Goal: Task Accomplishment & Management: Use online tool/utility

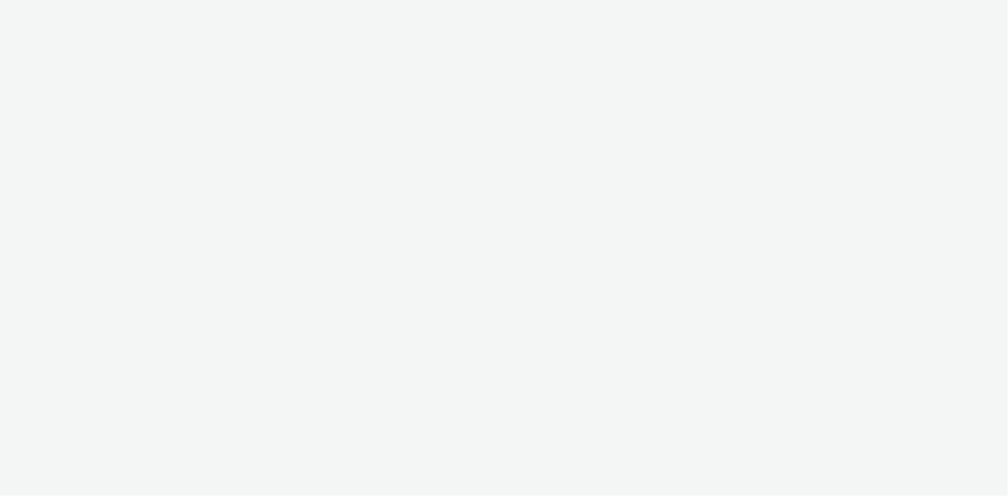
select select "38ed0f18-cbca-4106-be45-330e11e5f0af"
select select "f42c2087-8482-4af0-9099-e05519206007"
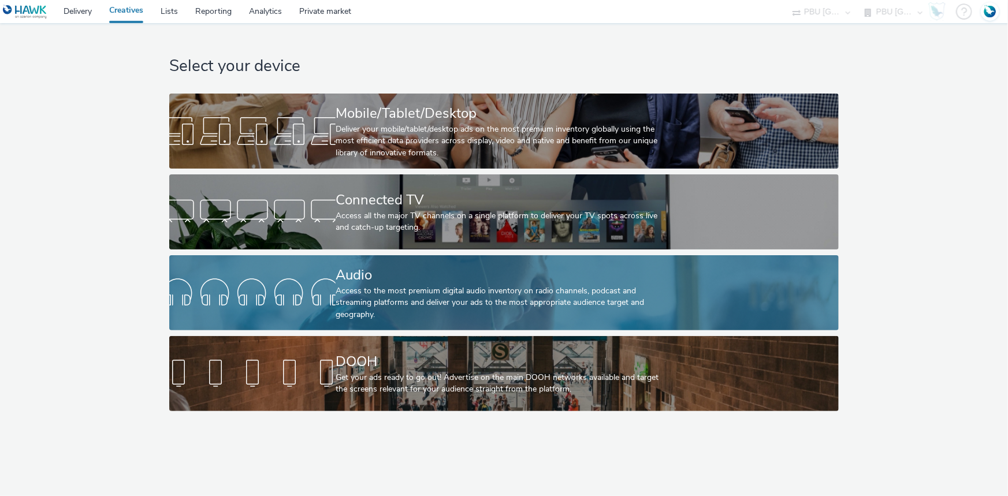
click at [353, 289] on div "Access to the most premium digital audio inventory on radio channels, podcast a…" at bounding box center [502, 302] width 332 height 35
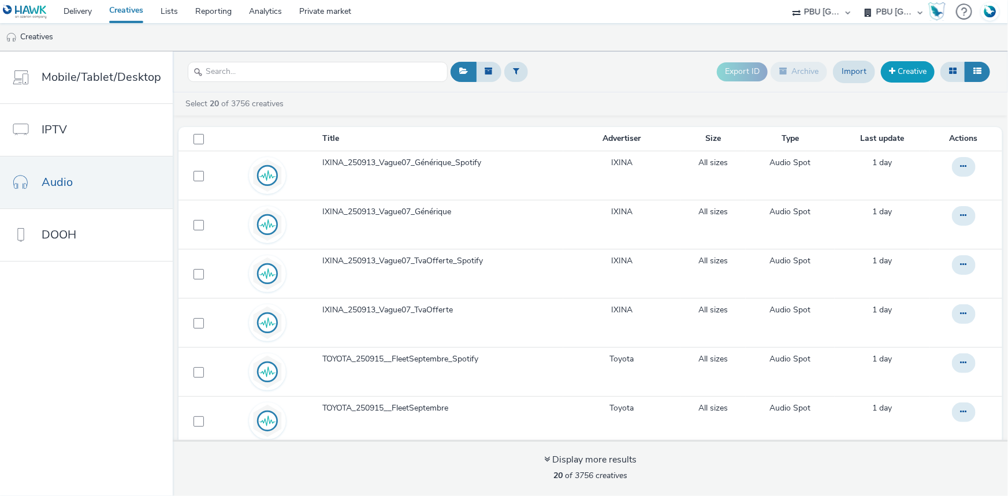
click at [914, 77] on link "Creative" at bounding box center [908, 71] width 54 height 21
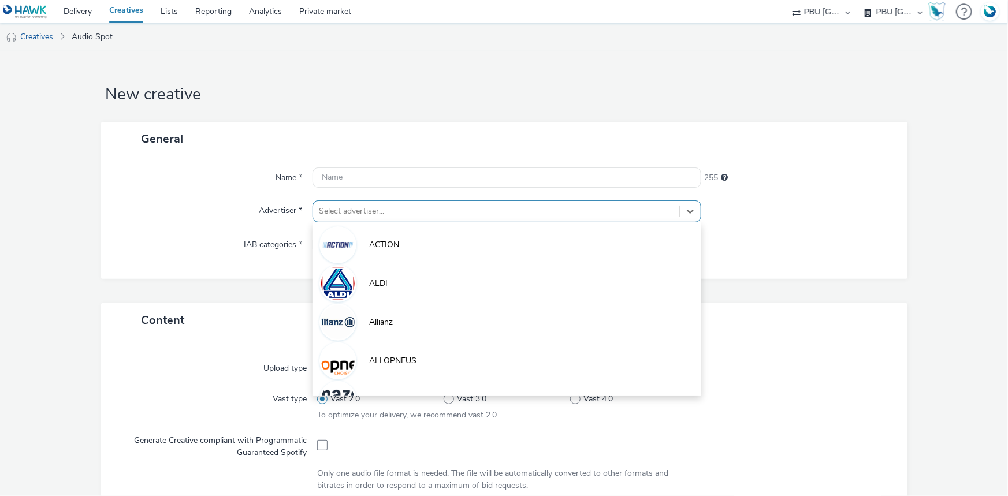
click at [349, 203] on div "Select advertiser..." at bounding box center [496, 211] width 366 height 18
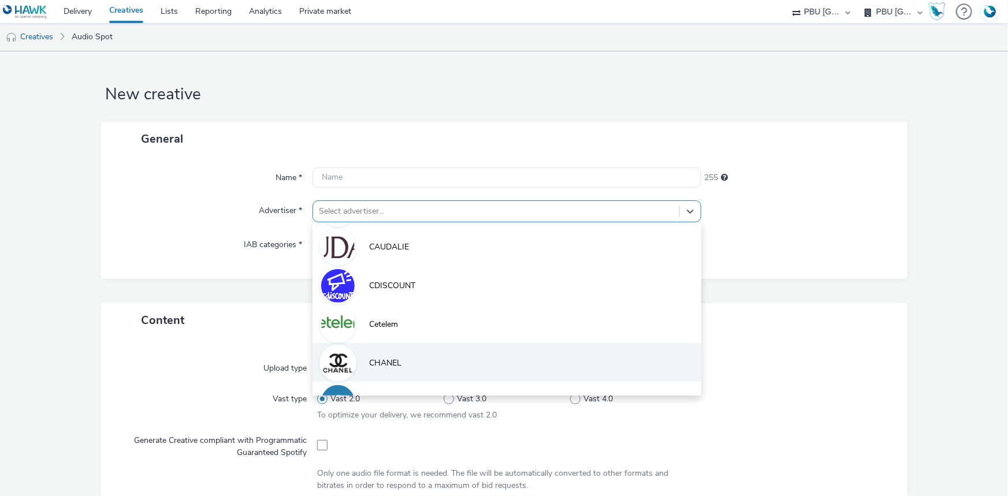
scroll to position [658, 0]
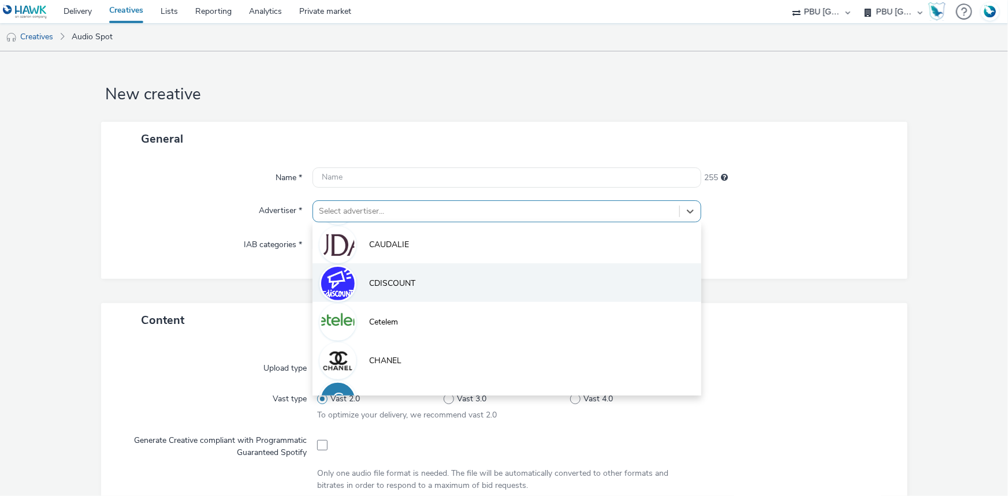
click at [379, 278] on span "CDISCOUNT" at bounding box center [392, 284] width 46 height 12
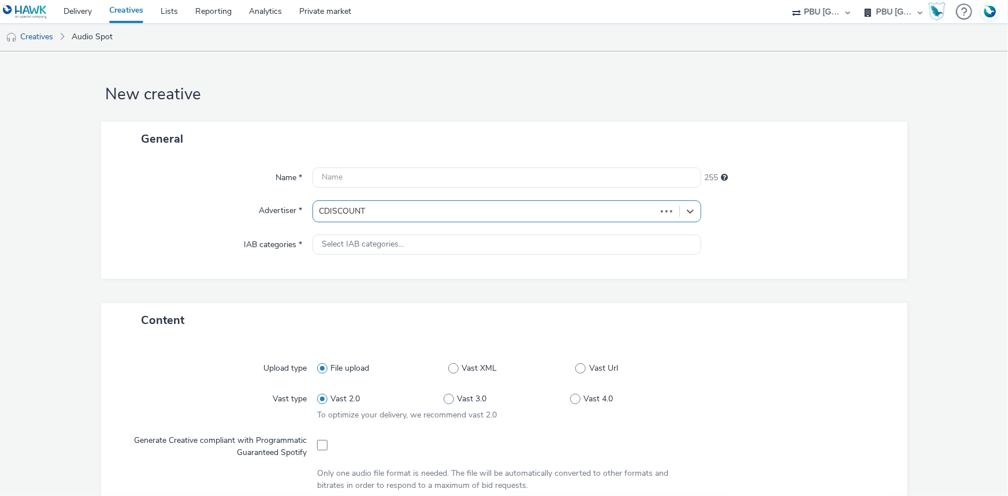
type input "[URL][DOMAIN_NAME]"
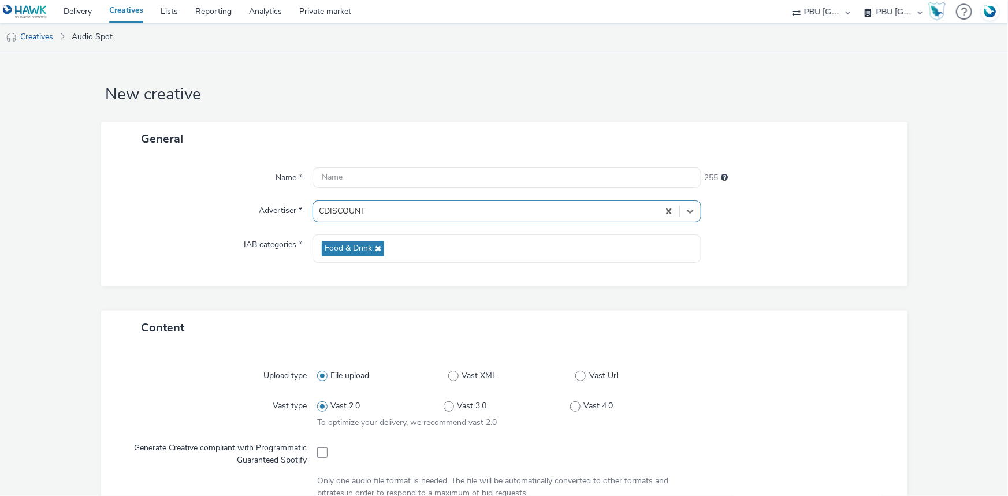
click at [798, 242] on div at bounding box center [798, 249] width 195 height 28
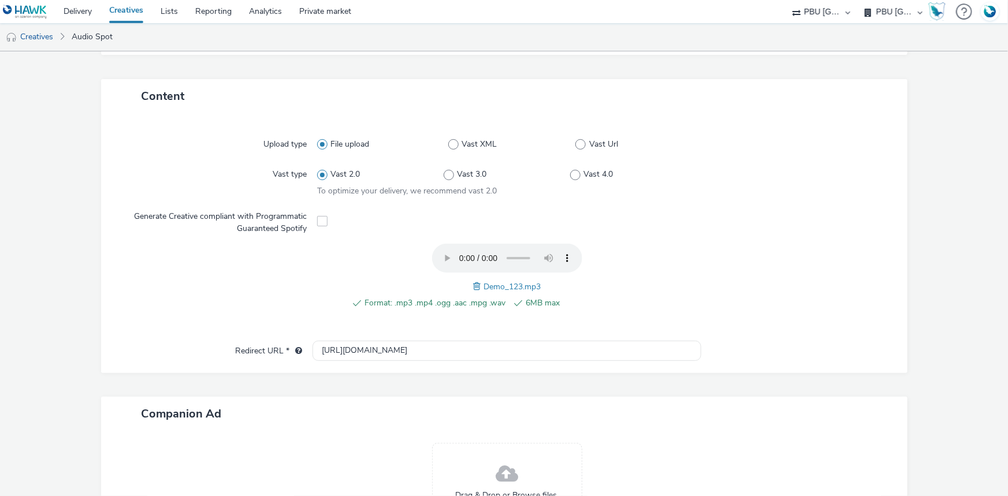
scroll to position [362, 0]
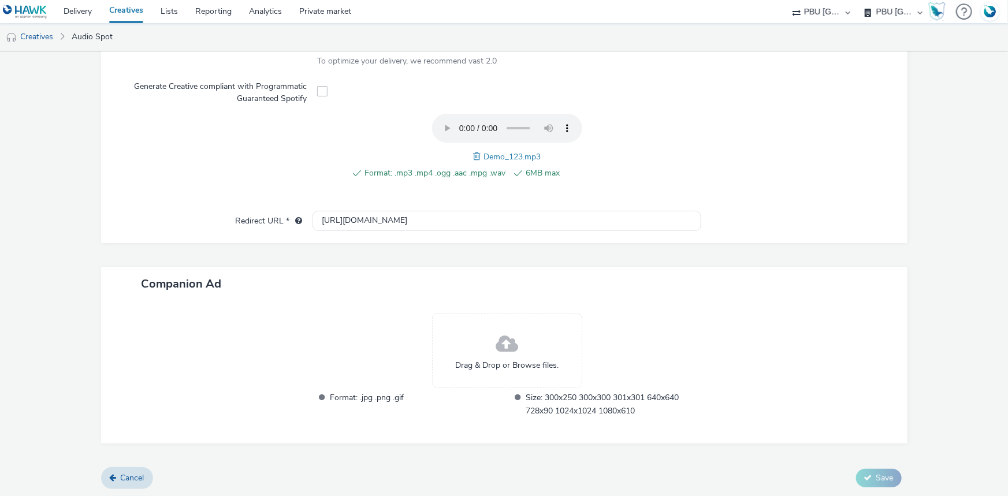
click at [492, 157] on span "Demo_123.mp3" at bounding box center [511, 156] width 57 height 11
copy span "Demo_123"
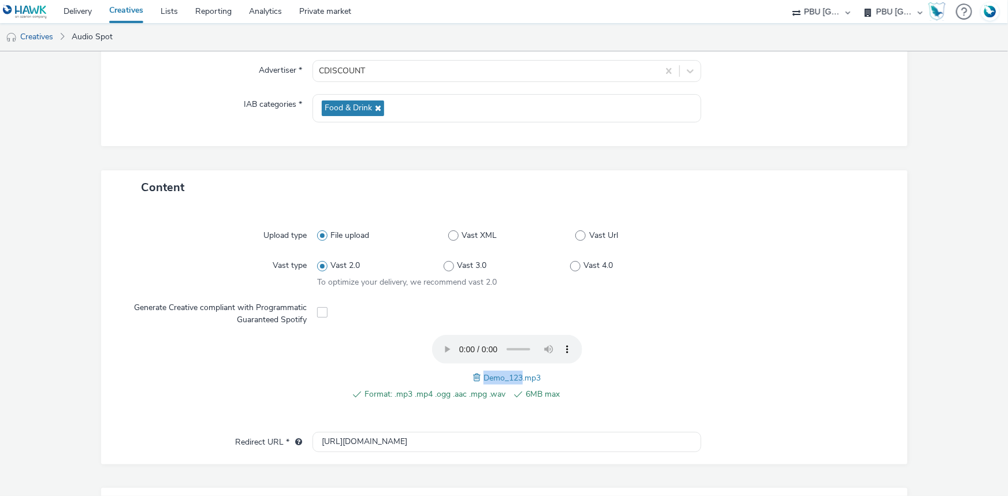
scroll to position [46, 0]
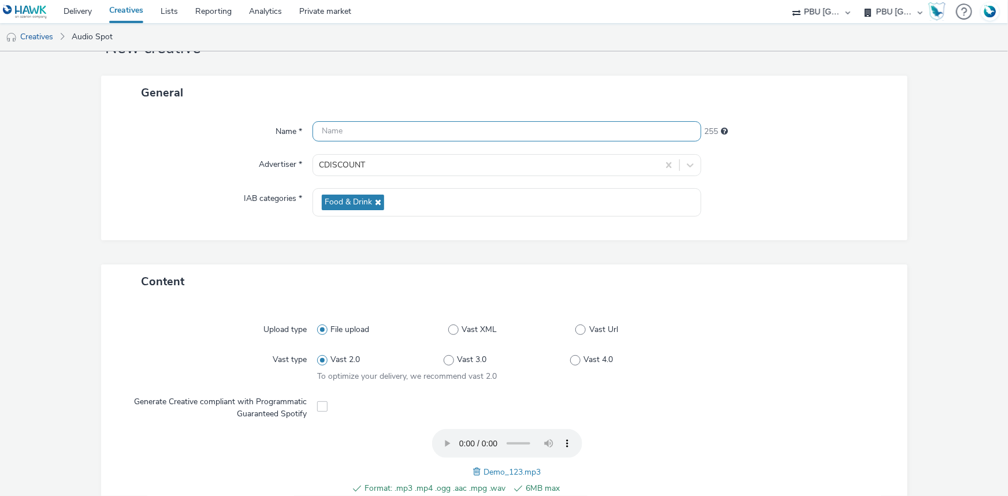
click at [317, 127] on input "text" at bounding box center [507, 131] width 389 height 20
paste input "Demo_123"
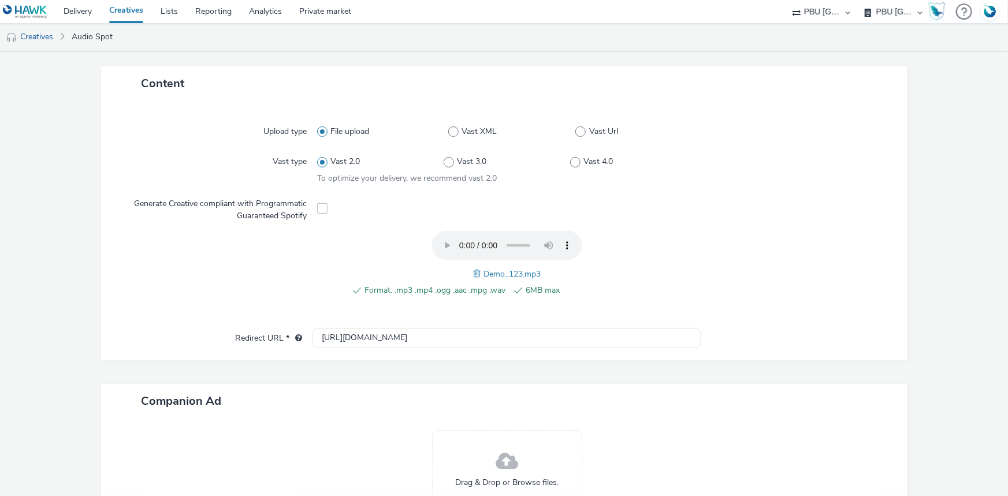
scroll to position [362, 0]
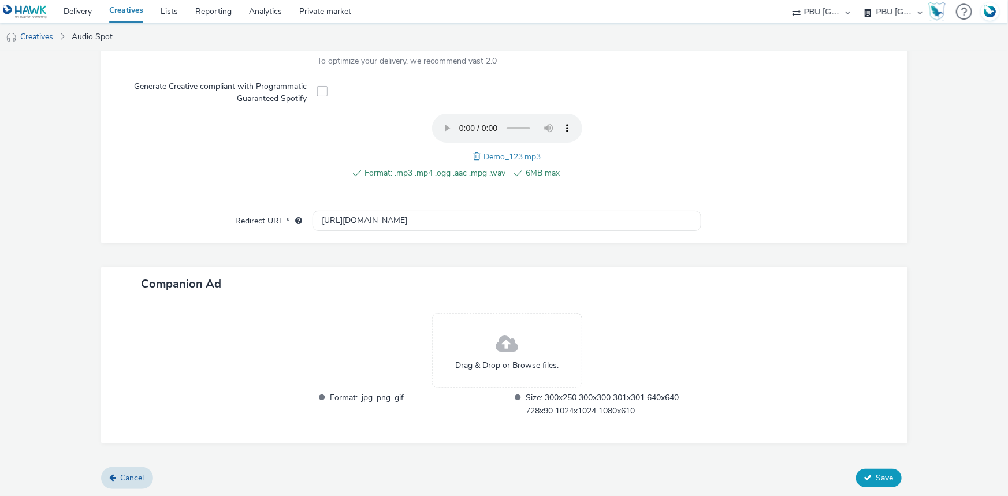
type input "Demo_123_CDISOCOUNT_DEMO_ALL"
click at [876, 477] on span "Save" at bounding box center [884, 478] width 17 height 11
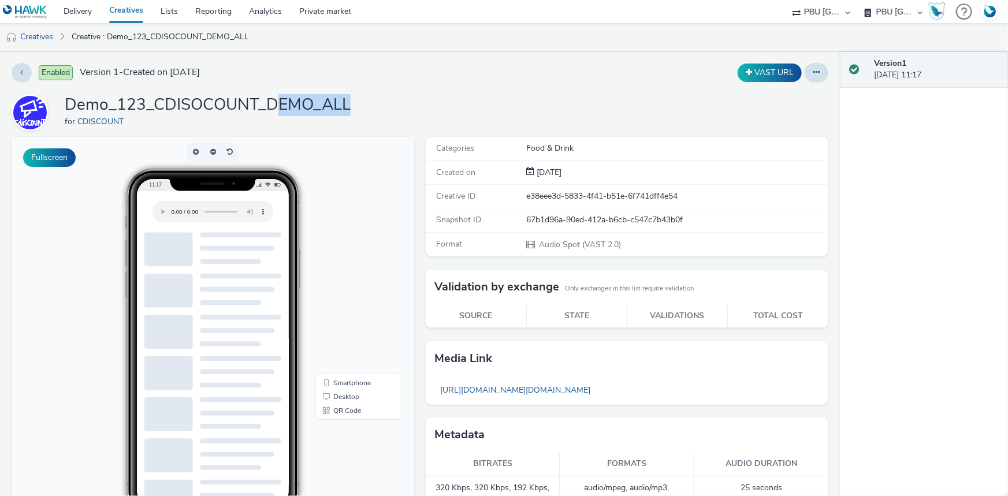
drag, startPoint x: 369, startPoint y: 102, endPoint x: 276, endPoint y: 100, distance: 93.6
click at [276, 100] on div "Demo_123_CDISOCOUNT_DEMO_ALL for CDISCOUNT" at bounding box center [420, 112] width 817 height 37
click at [198, 98] on h1 "Demo_123_CDISOCOUNT_DEMO_ALL" at bounding box center [208, 105] width 286 height 22
click at [121, 9] on link "Creatives" at bounding box center [126, 11] width 51 height 23
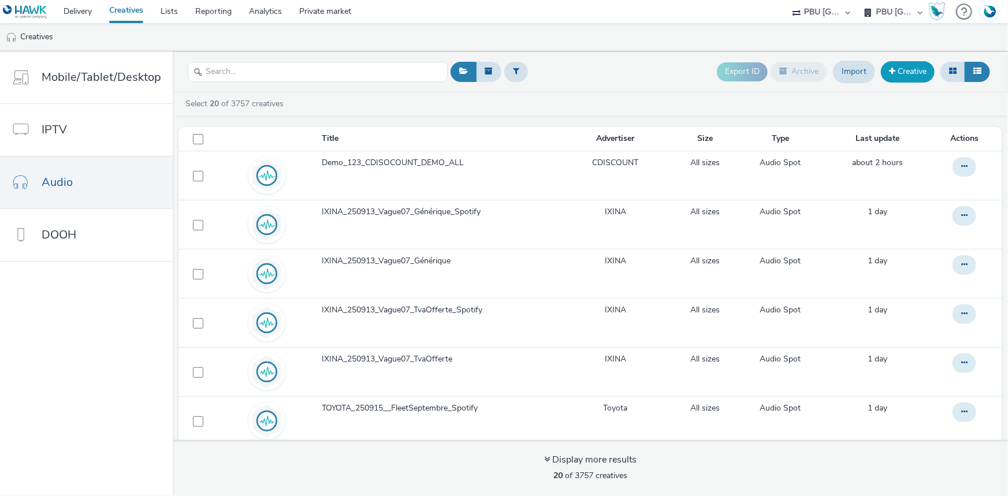
click at [905, 69] on link "Creative" at bounding box center [908, 71] width 54 height 21
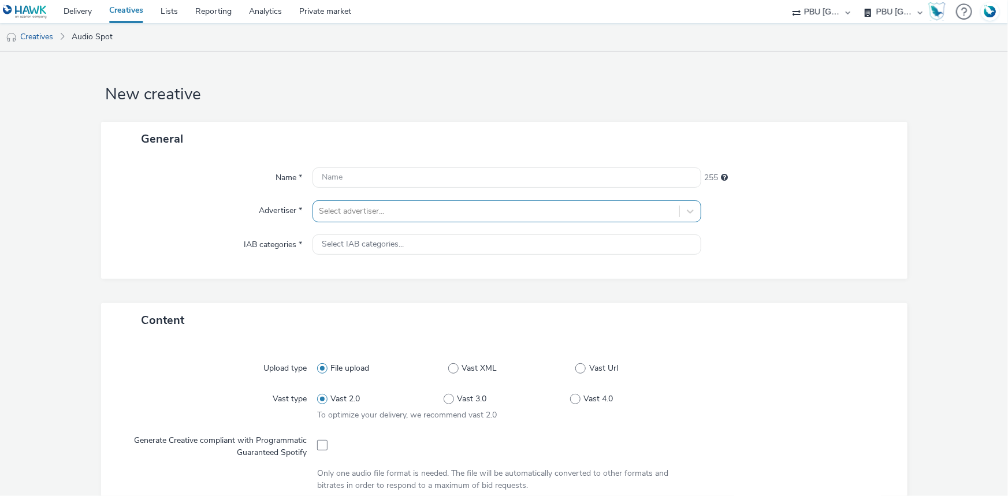
click at [392, 216] on div at bounding box center [496, 211] width 355 height 14
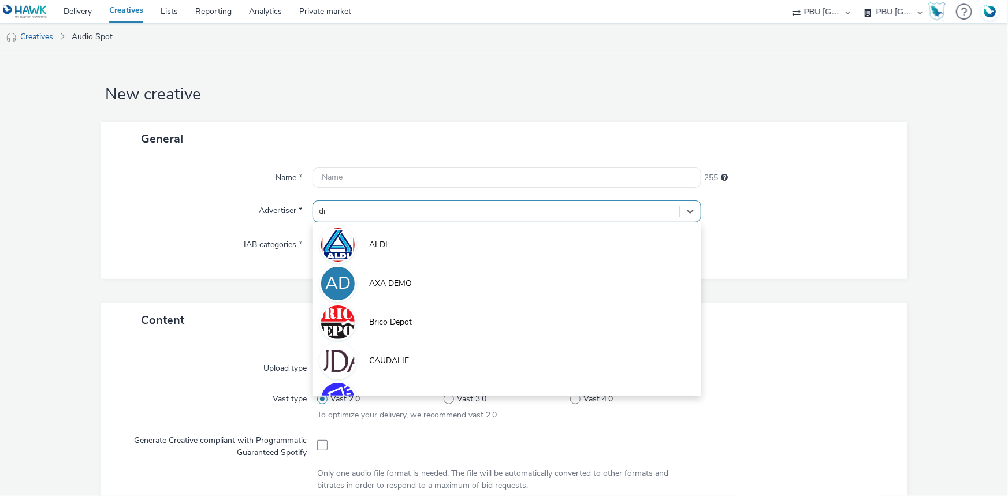
type input "dis"
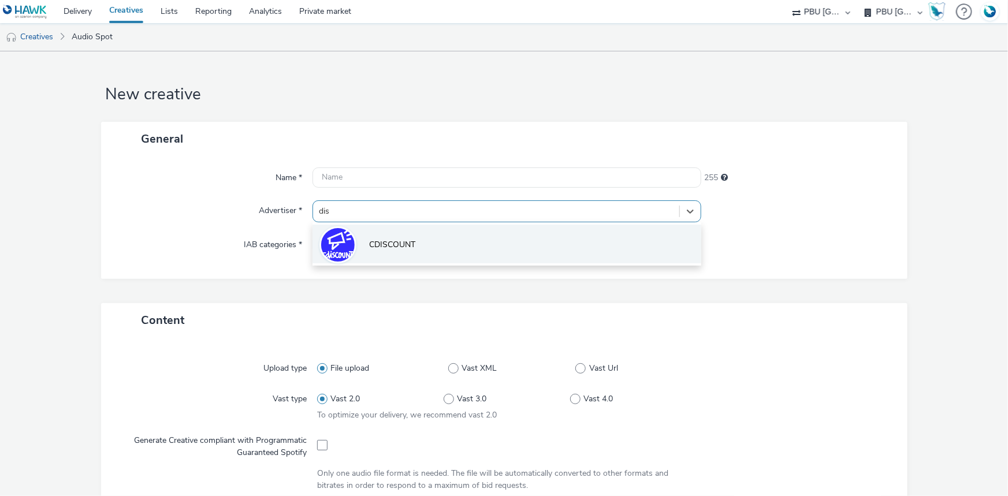
click at [393, 237] on li "CDISCOUNT" at bounding box center [507, 244] width 389 height 39
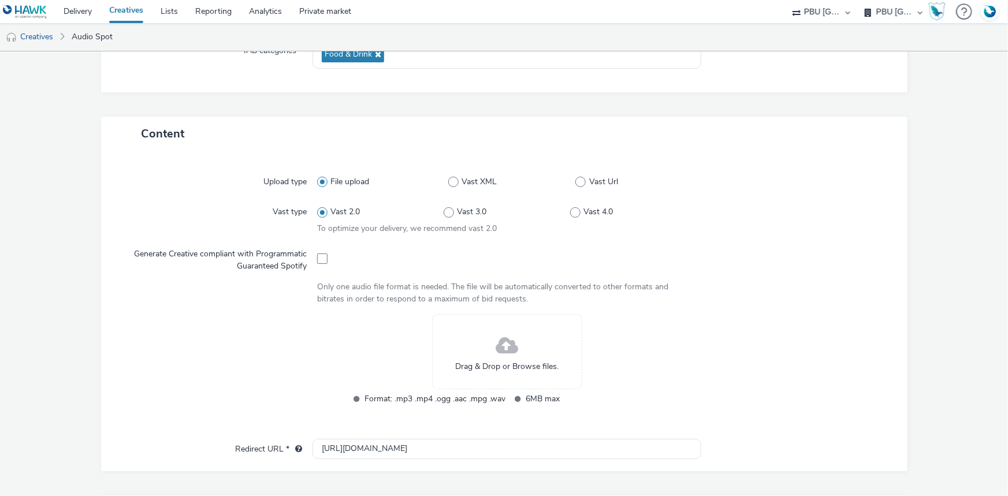
scroll to position [210, 0]
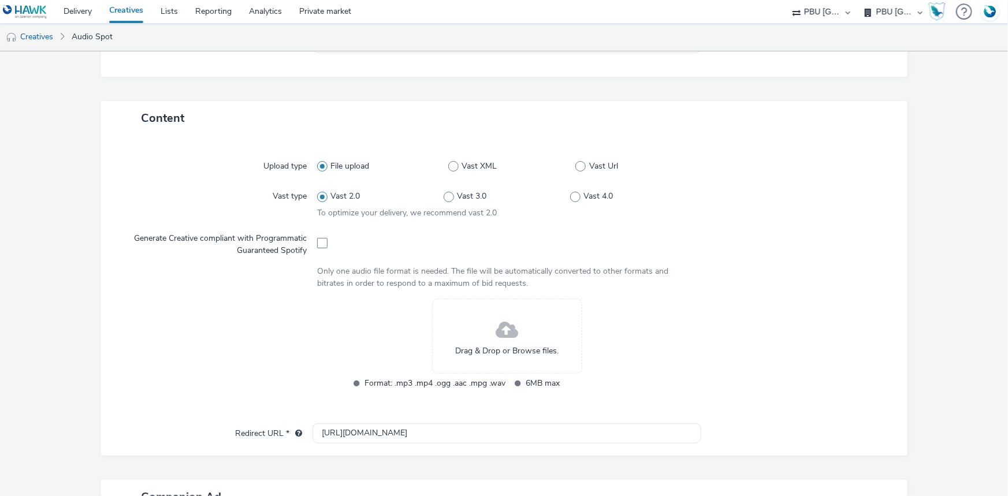
drag, startPoint x: 114, startPoint y: 240, endPoint x: 248, endPoint y: 240, distance: 134.0
click at [247, 241] on div "Upload type File upload Vast XML Vast Url Vast type Vast 2.0 Vast 3.0 Vast 4.0 …" at bounding box center [504, 295] width 806 height 321
drag, startPoint x: 135, startPoint y: 238, endPoint x: 307, endPoint y: 245, distance: 171.7
click at [301, 252] on label "Generate Creative compliant with Programmatic Guaranteed Spotify" at bounding box center [217, 242] width 190 height 28
click at [318, 241] on span at bounding box center [322, 243] width 10 height 10
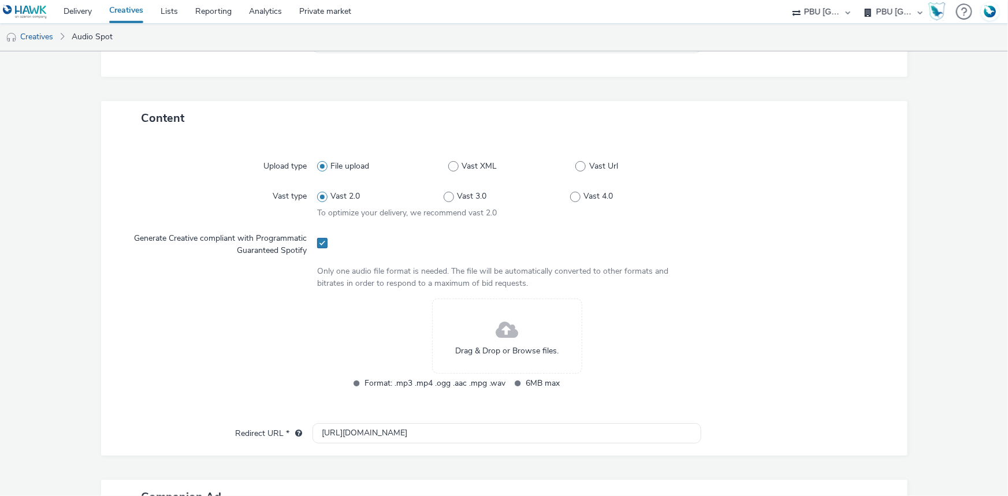
checkbox input "true"
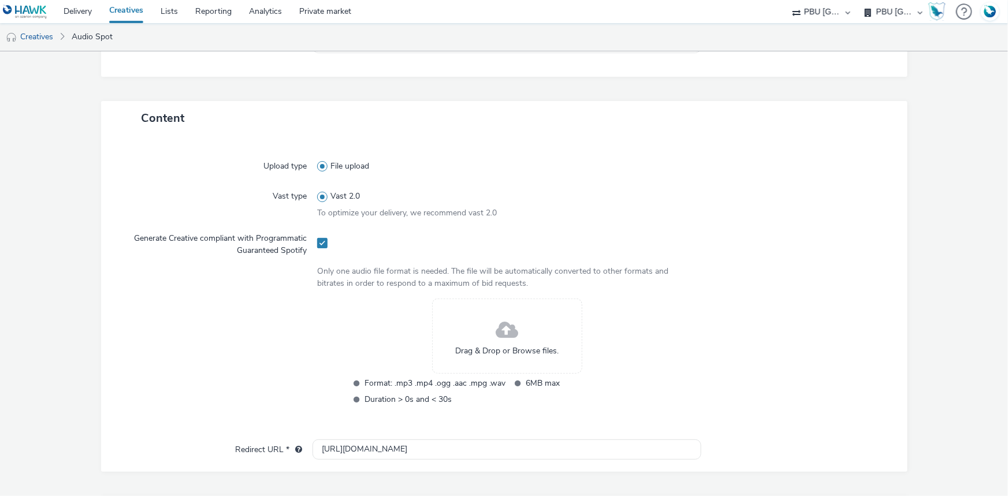
click at [501, 329] on span at bounding box center [507, 330] width 23 height 31
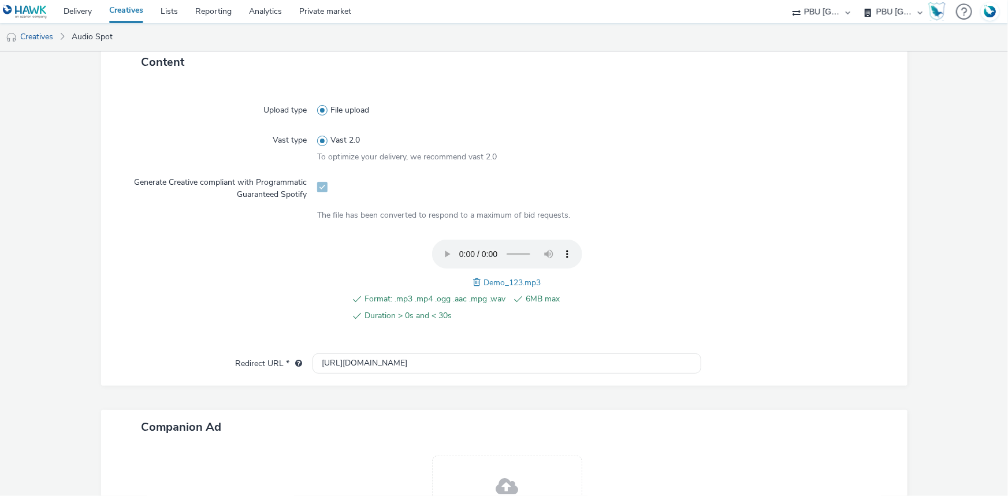
scroll to position [185, 0]
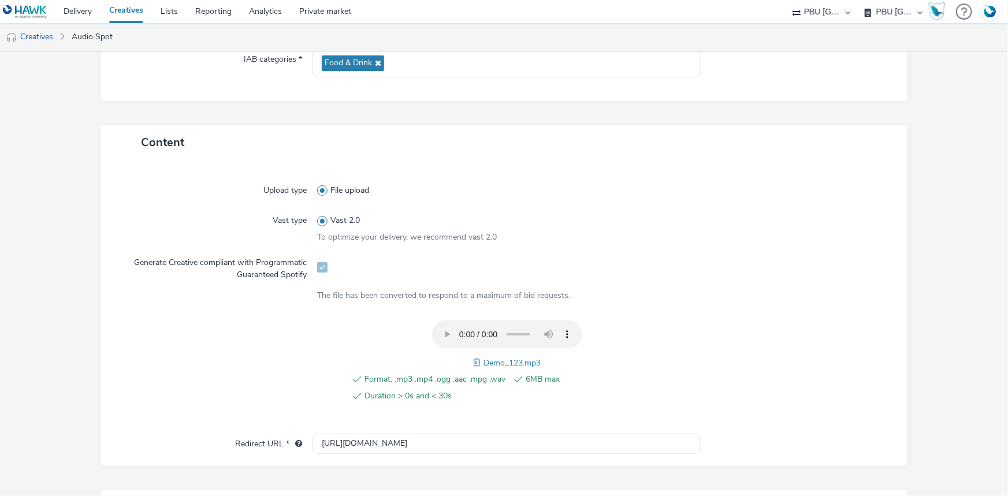
click at [501, 362] on span "Demo_123.mp3" at bounding box center [511, 363] width 57 height 11
copy span "Demo_123"
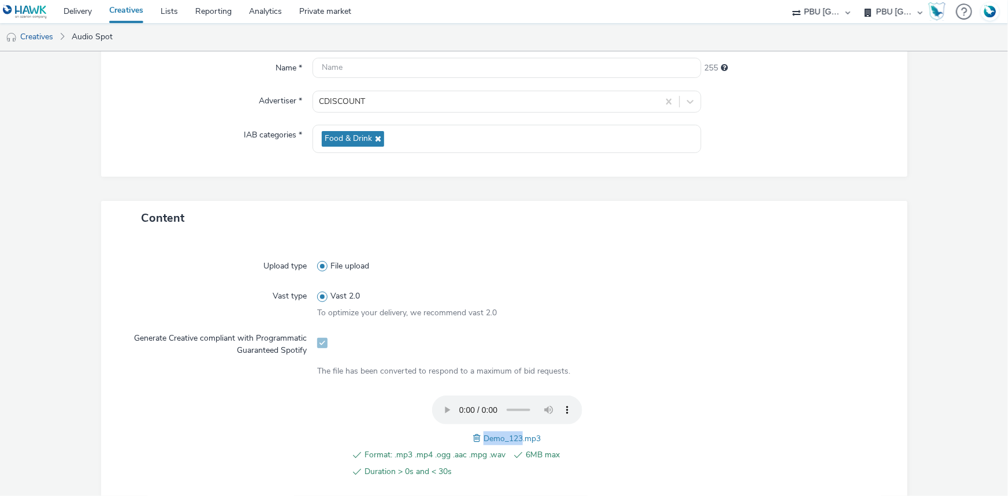
scroll to position [0, 0]
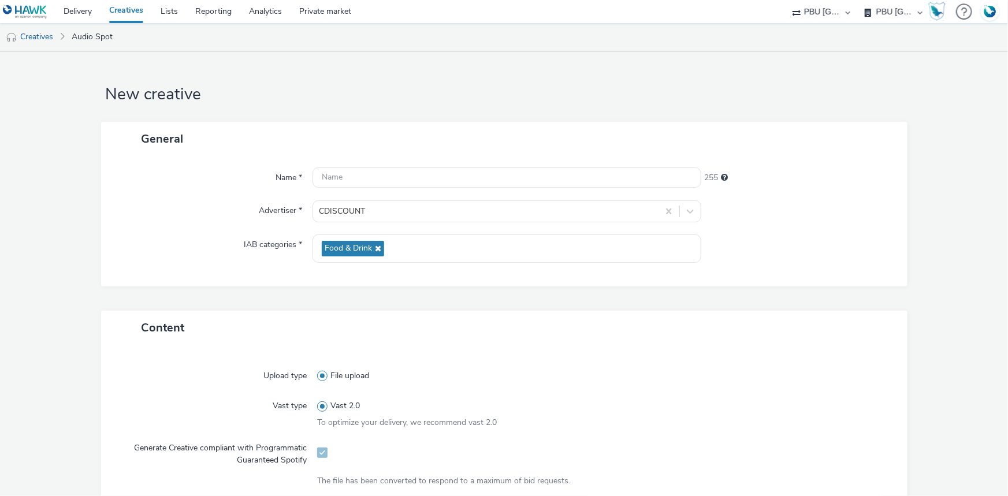
click at [331, 189] on div "Name * 255 Advertiser * CDISCOUNT IAB categories * Food & Drink" at bounding box center [504, 221] width 806 height 131
drag, startPoint x: 353, startPoint y: 189, endPoint x: 354, endPoint y: 180, distance: 9.3
click at [354, 185] on div "Name * 255 Advertiser * CDISCOUNT IAB categories * Food & Drink" at bounding box center [504, 221] width 806 height 131
click at [354, 180] on input "text" at bounding box center [507, 178] width 389 height 20
paste input "Demo_123"
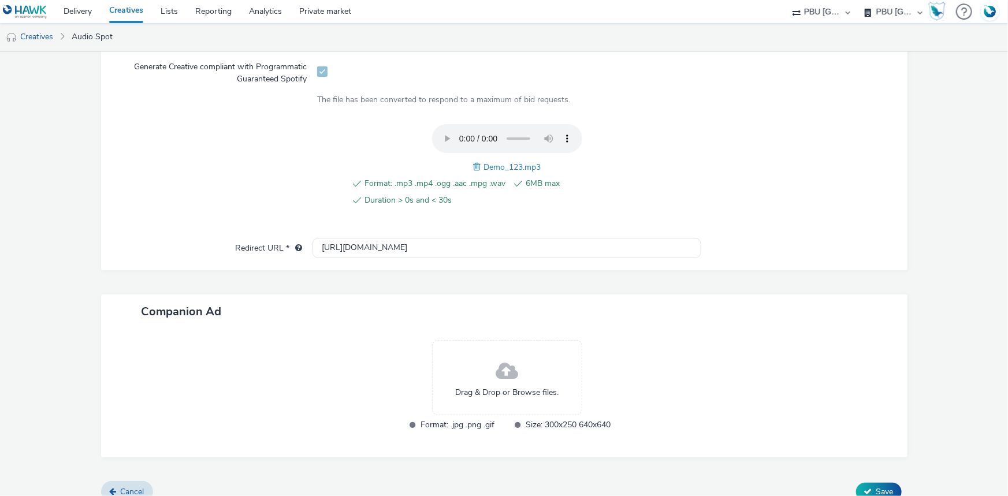
scroll to position [396, 0]
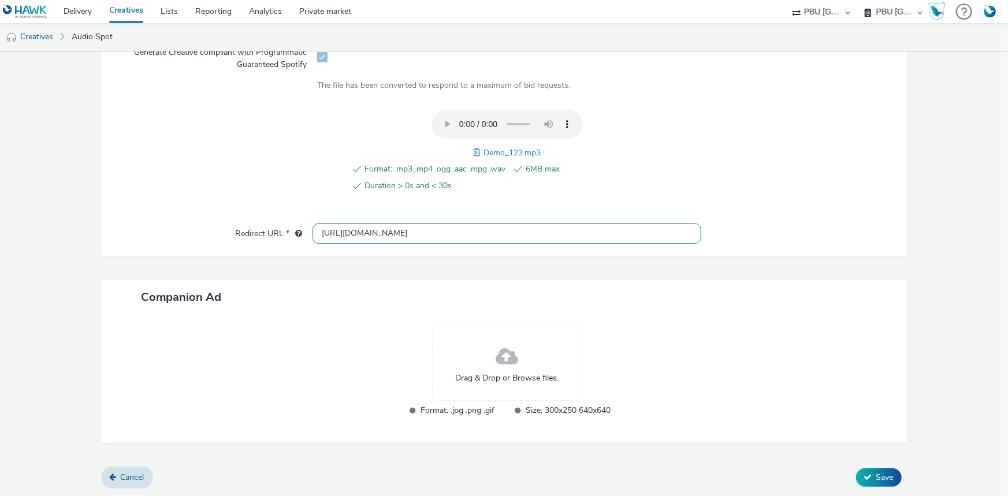
type input "Demo_123_CIDSOUCNT_Spotify"
click at [330, 226] on input "[URL][DOMAIN_NAME]" at bounding box center [507, 234] width 389 height 20
click at [329, 226] on input "[URL][DOMAIN_NAME]" at bounding box center [507, 234] width 389 height 20
click at [353, 237] on input "[URL][DOMAIN_NAME]" at bounding box center [507, 234] width 389 height 20
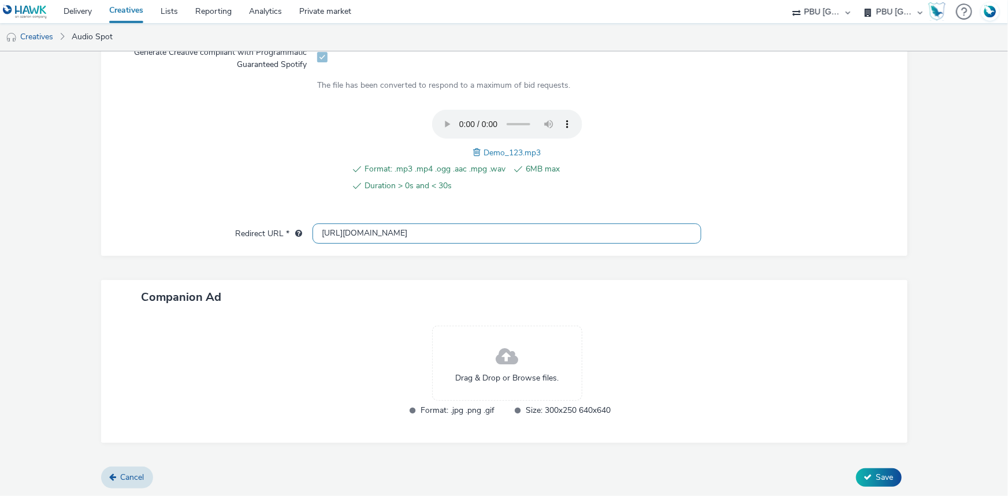
click at [353, 236] on input "[URL][DOMAIN_NAME]" at bounding box center [507, 234] width 389 height 20
click at [886, 473] on span "Save" at bounding box center [884, 477] width 17 height 11
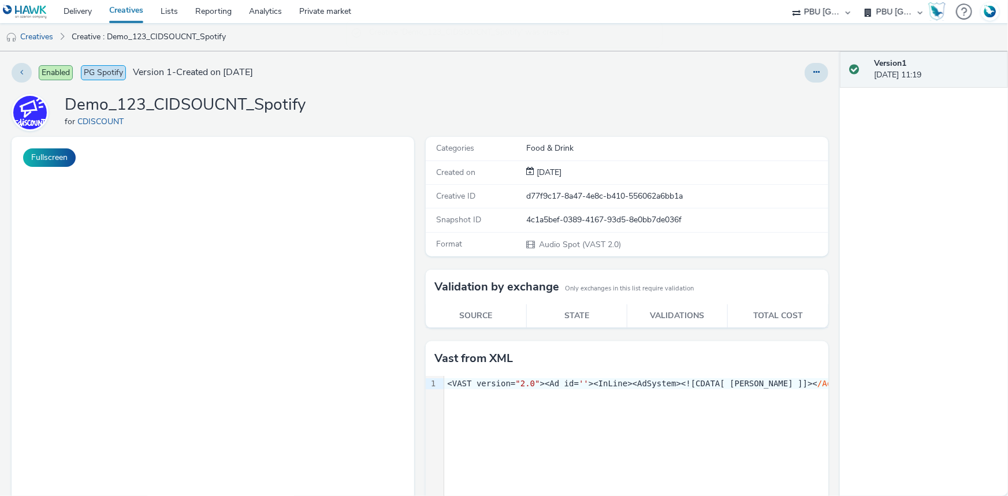
click at [128, 11] on link "Creatives" at bounding box center [126, 11] width 51 height 23
